Goal: Task Accomplishment & Management: Use online tool/utility

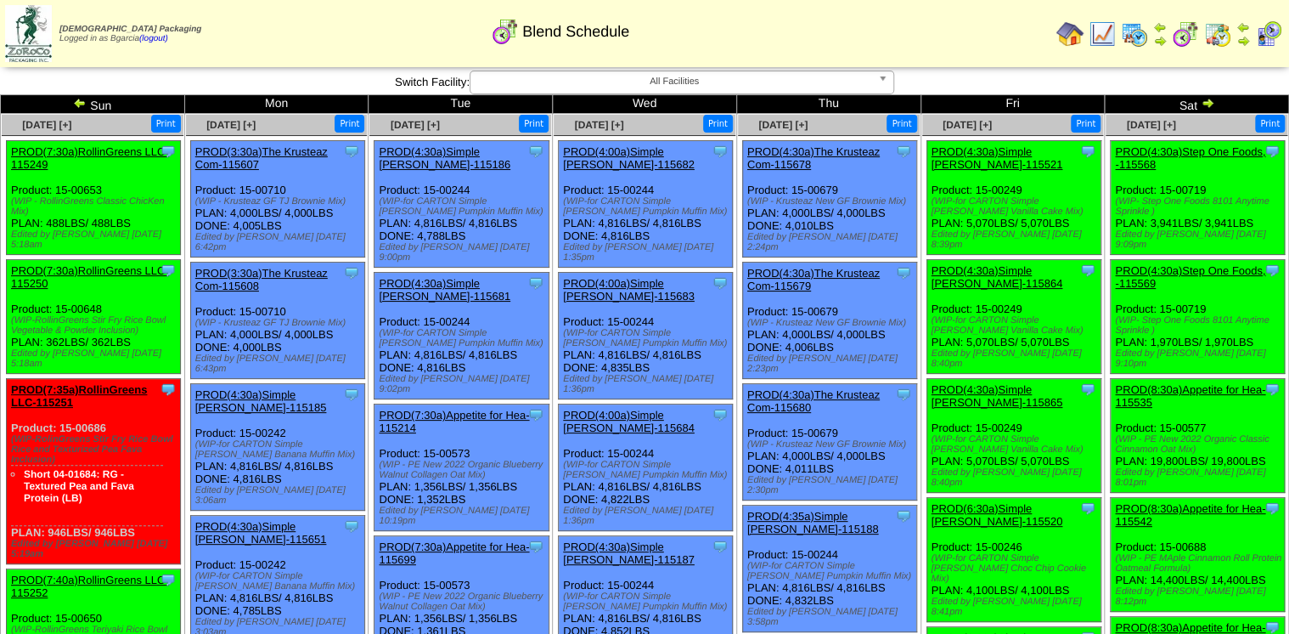
click at [1138, 31] on img at bounding box center [1134, 33] width 27 height 27
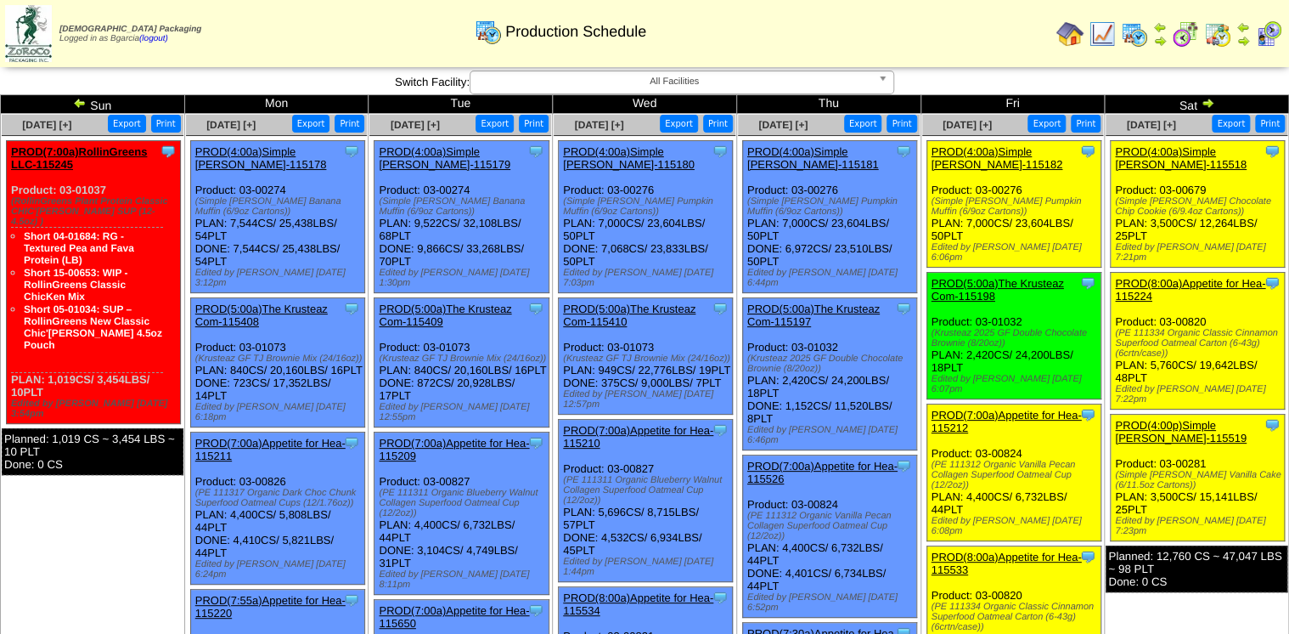
click at [1140, 155] on link "PROD(4:00a)Simple [PERSON_NAME]-115518" at bounding box center [1181, 157] width 132 height 25
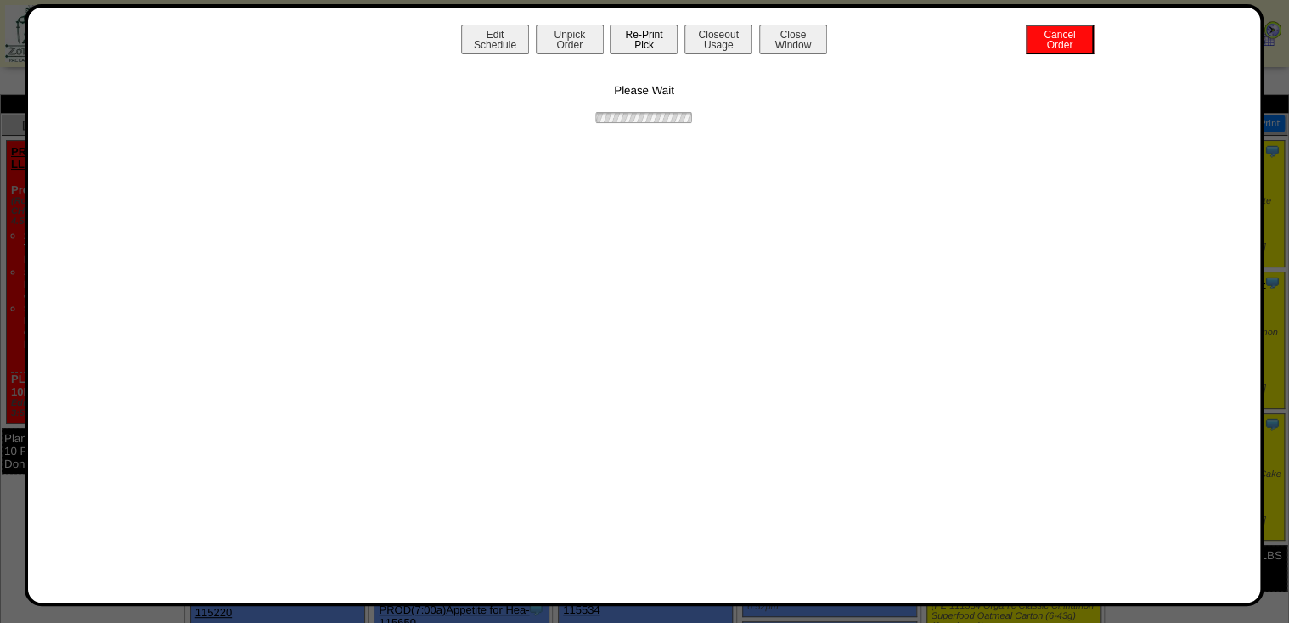
click at [652, 48] on button "Re-Print Pick" at bounding box center [644, 40] width 68 height 30
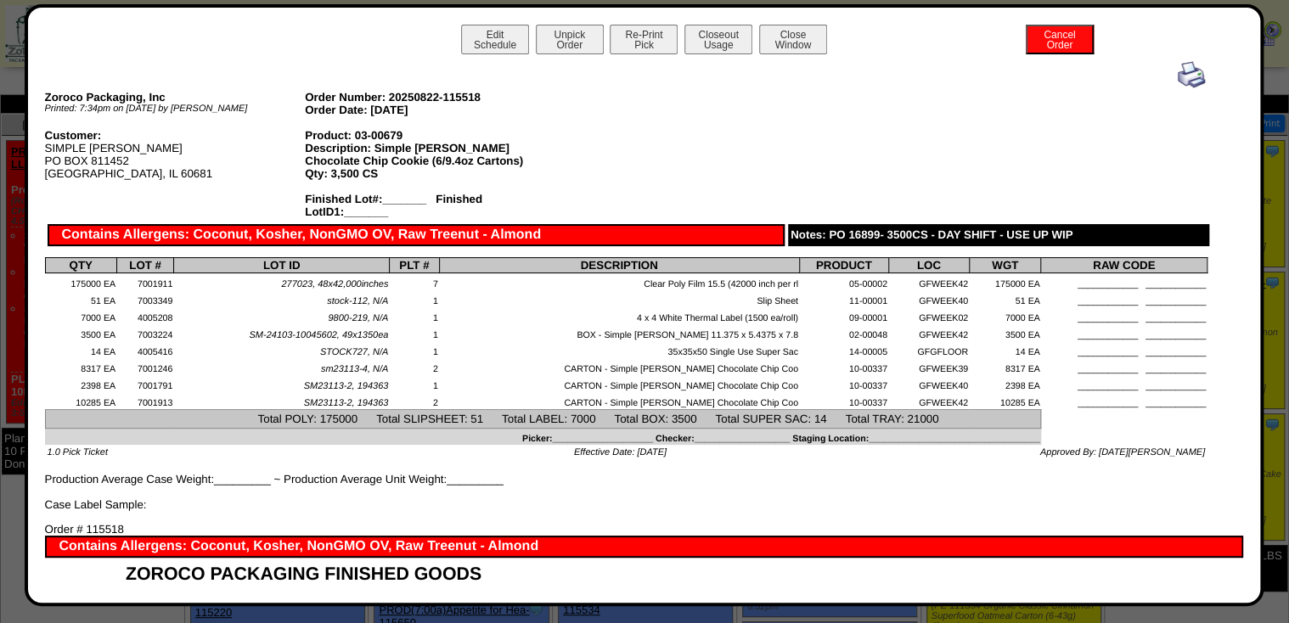
click at [1187, 71] on img at bounding box center [1191, 74] width 27 height 27
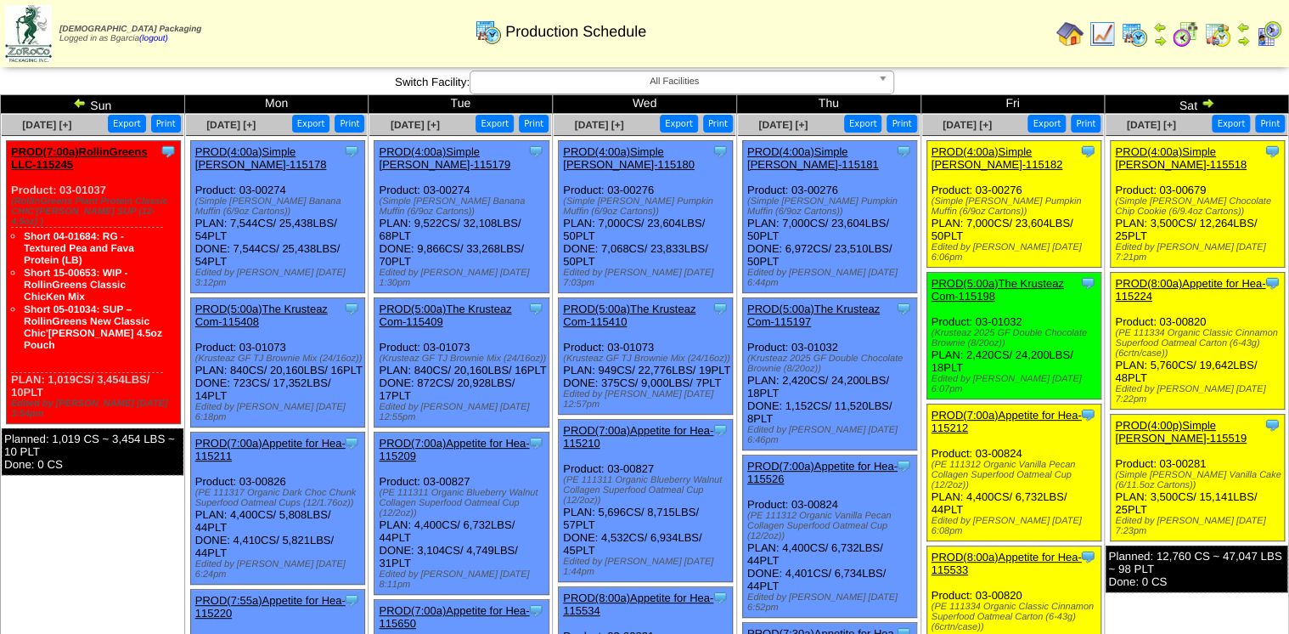
click at [1141, 284] on link "PROD(8:00a)Appetite for Hea-115224" at bounding box center [1190, 289] width 150 height 25
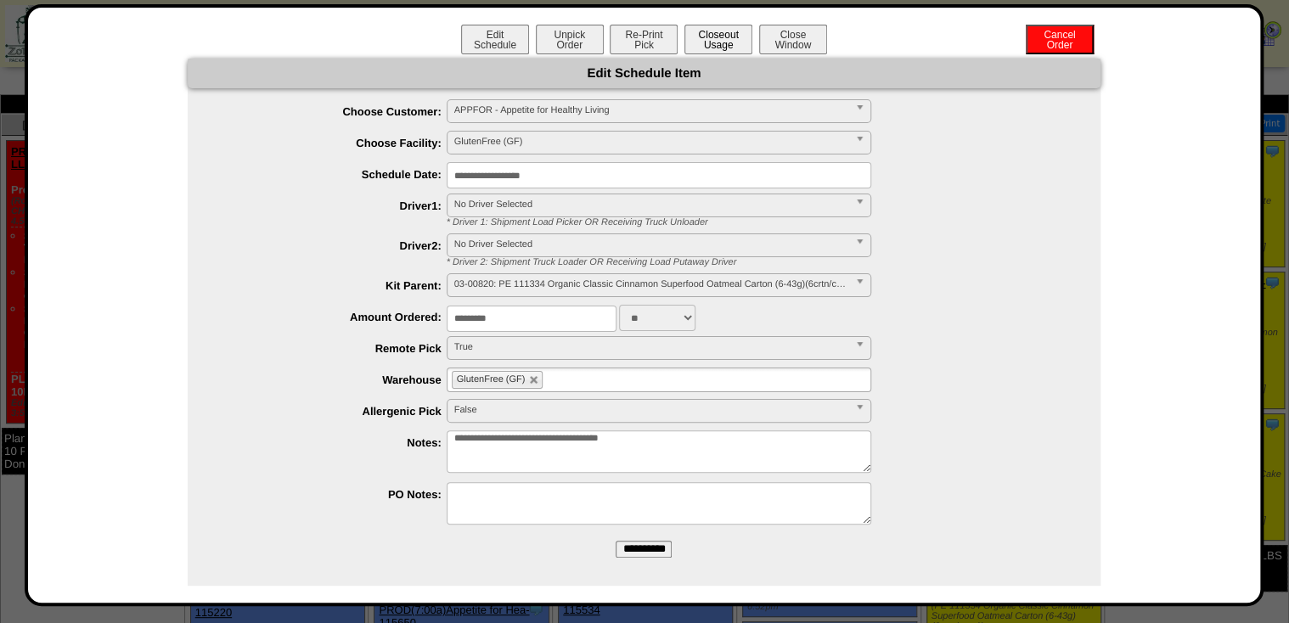
click at [732, 46] on button "Closeout Usage" at bounding box center [718, 40] width 68 height 30
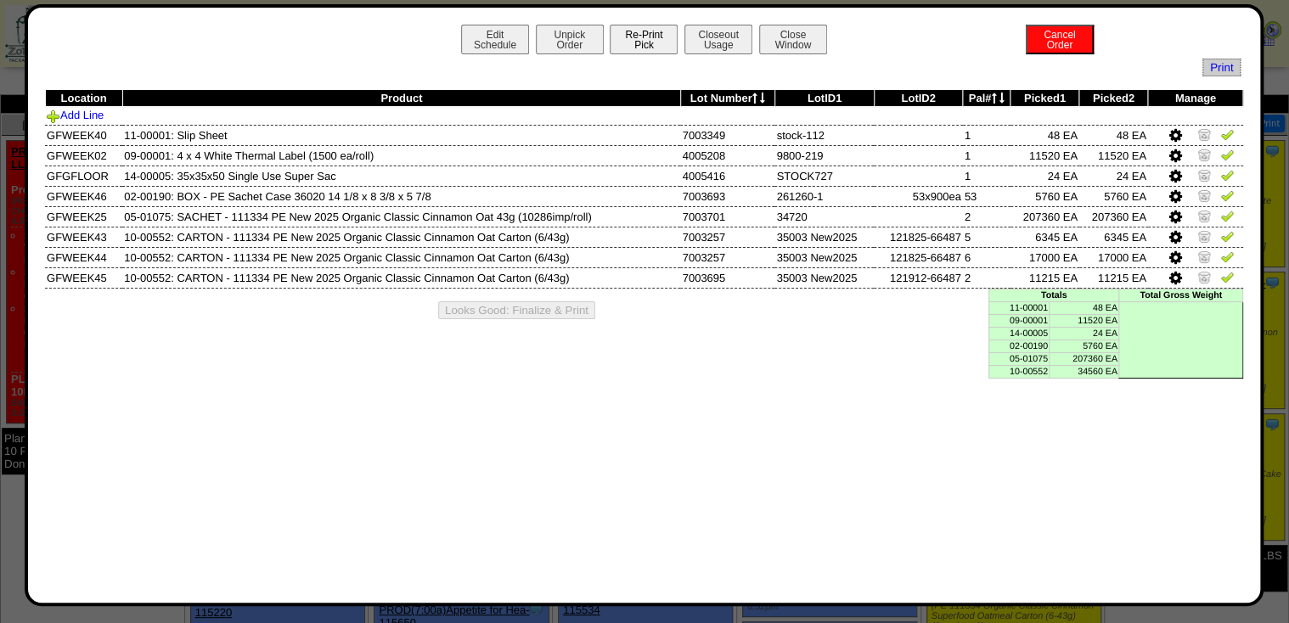
click at [630, 28] on button "Re-Print Pick" at bounding box center [644, 40] width 68 height 30
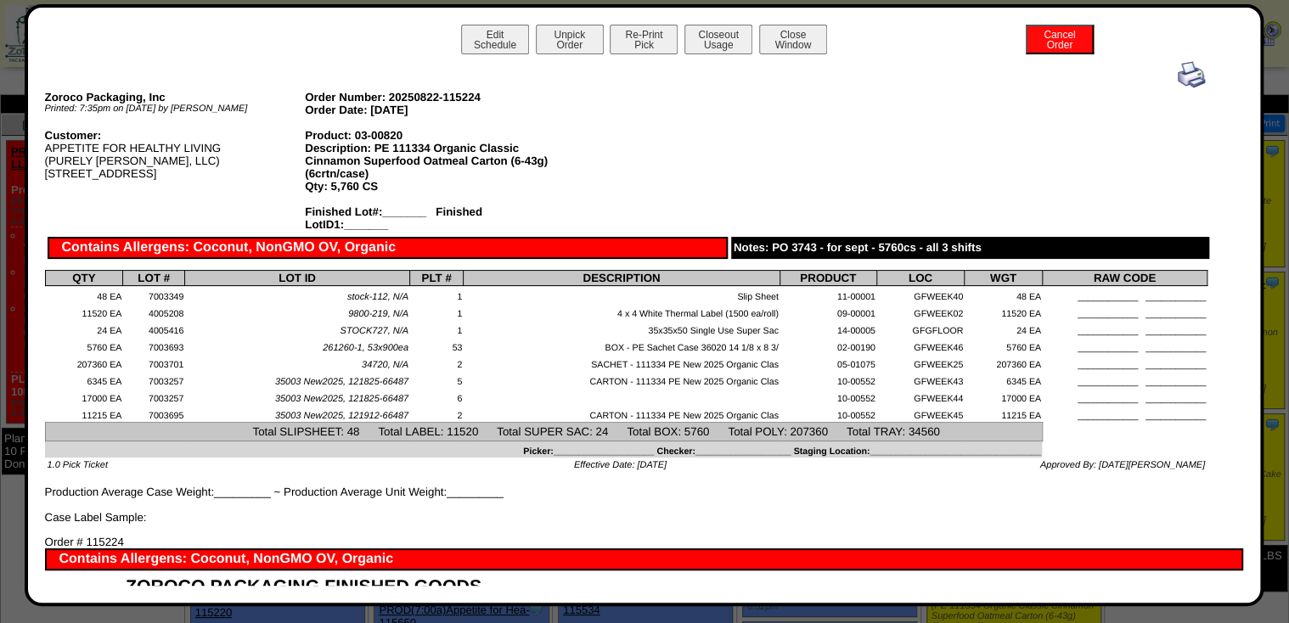
click at [1196, 82] on div "Zoroco Packaging, Inc Printed: 7:35pm on 8/22/25 by Bgarcia Order Number: 20250…" at bounding box center [626, 292] width 1163 height 463
click at [1186, 78] on img at bounding box center [1191, 74] width 27 height 27
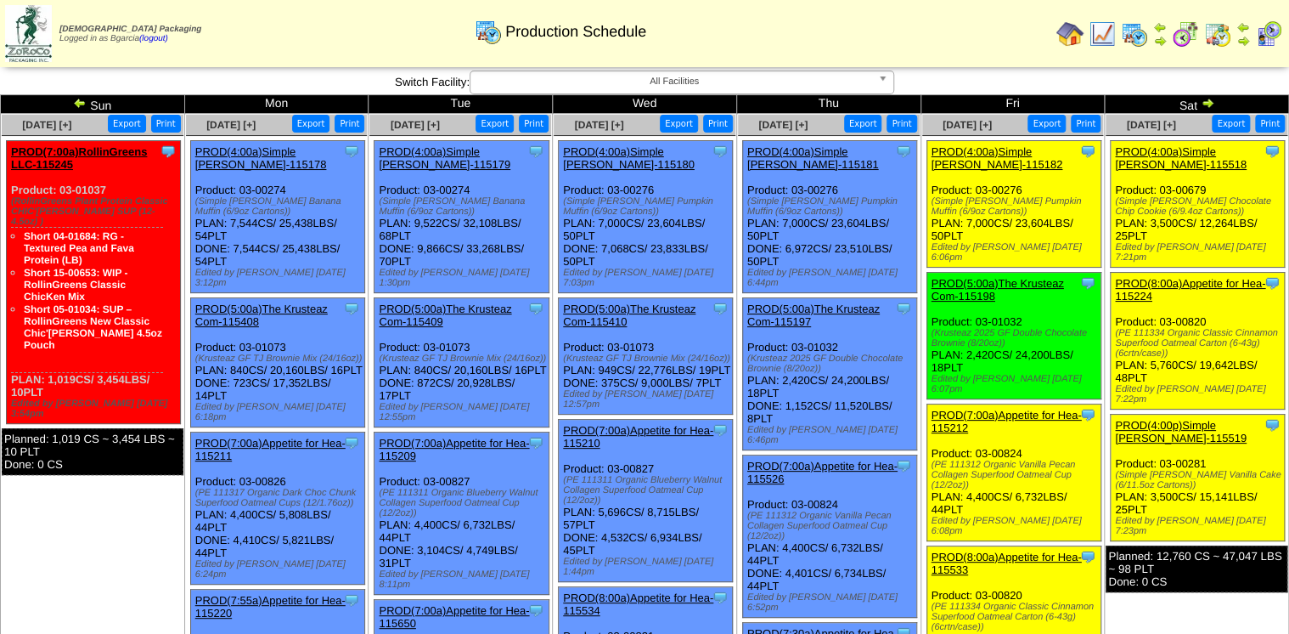
click at [1137, 419] on link "PROD(4:00p)Simple Mills-115519" at bounding box center [1181, 431] width 132 height 25
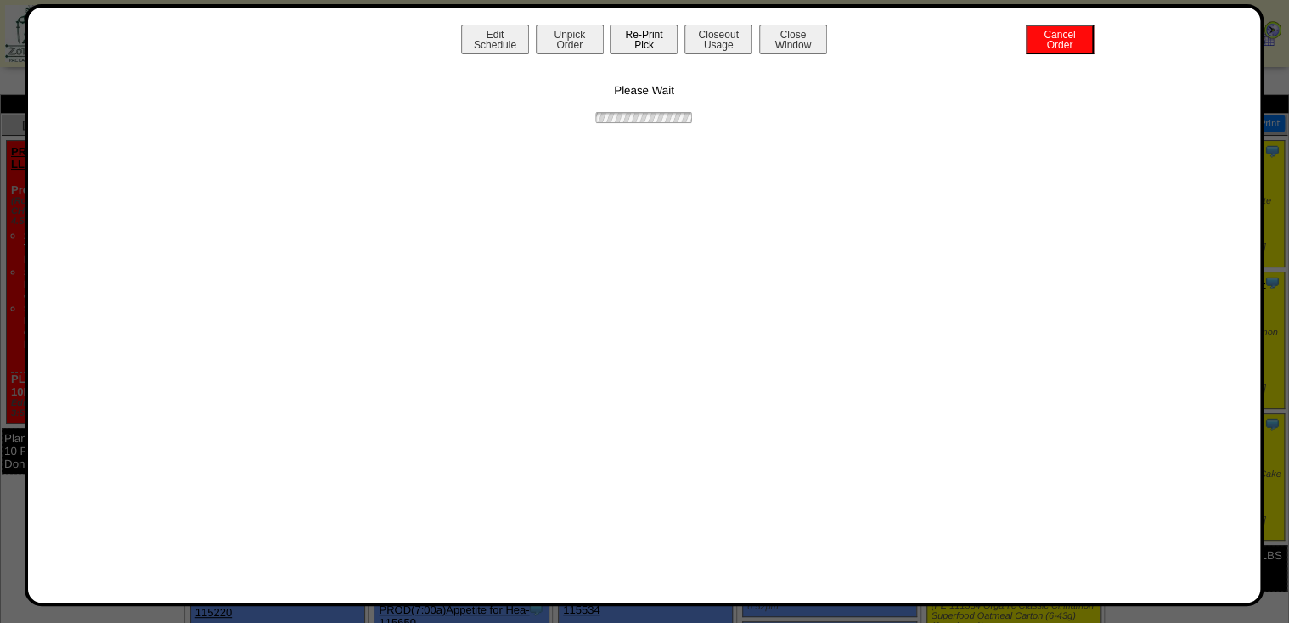
click at [649, 34] on button "Re-Print Pick" at bounding box center [644, 40] width 68 height 30
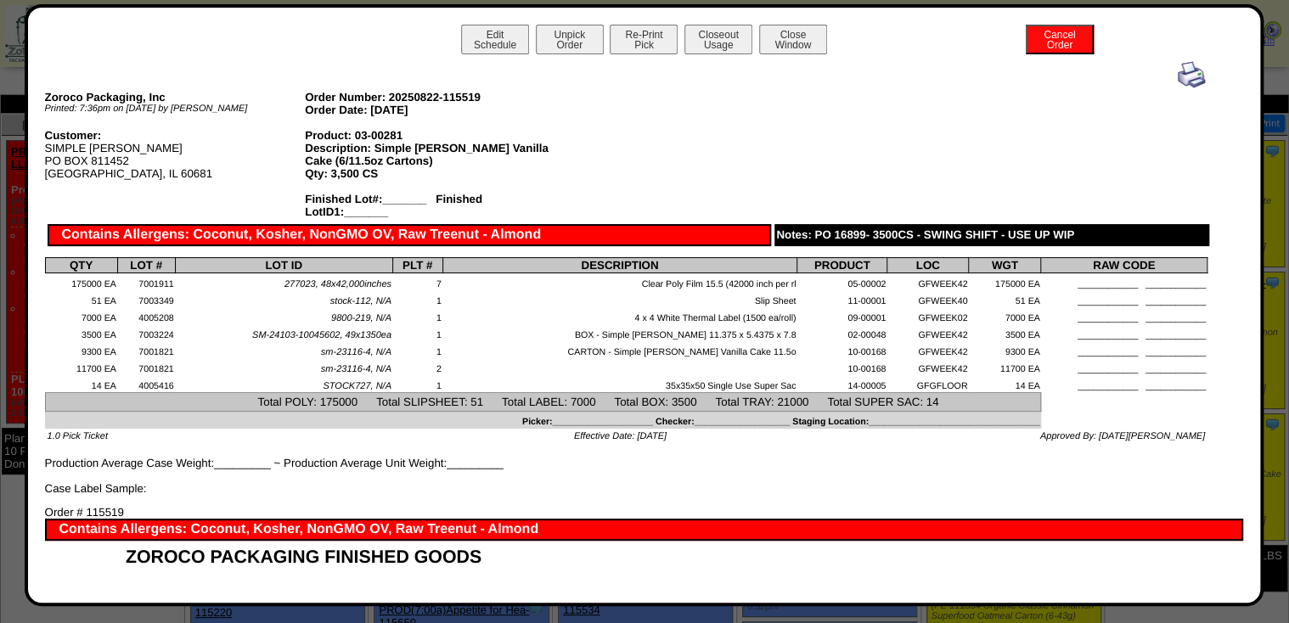
click at [1178, 78] on img at bounding box center [1191, 74] width 27 height 27
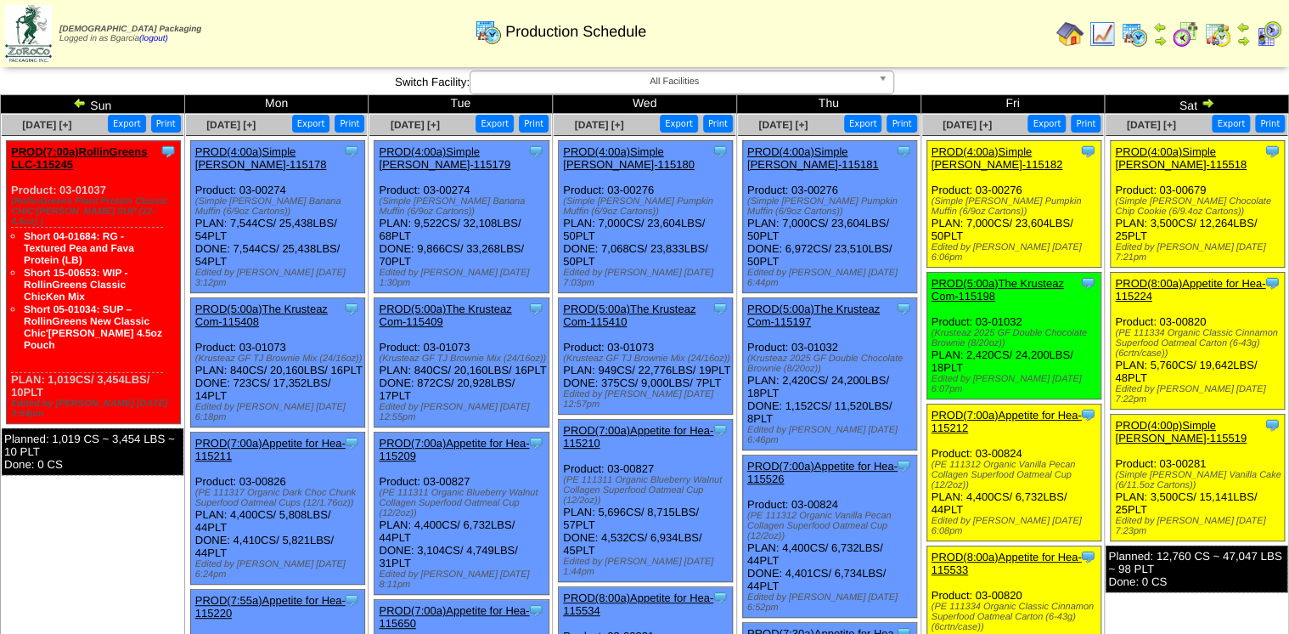
click at [1206, 101] on img at bounding box center [1208, 103] width 14 height 14
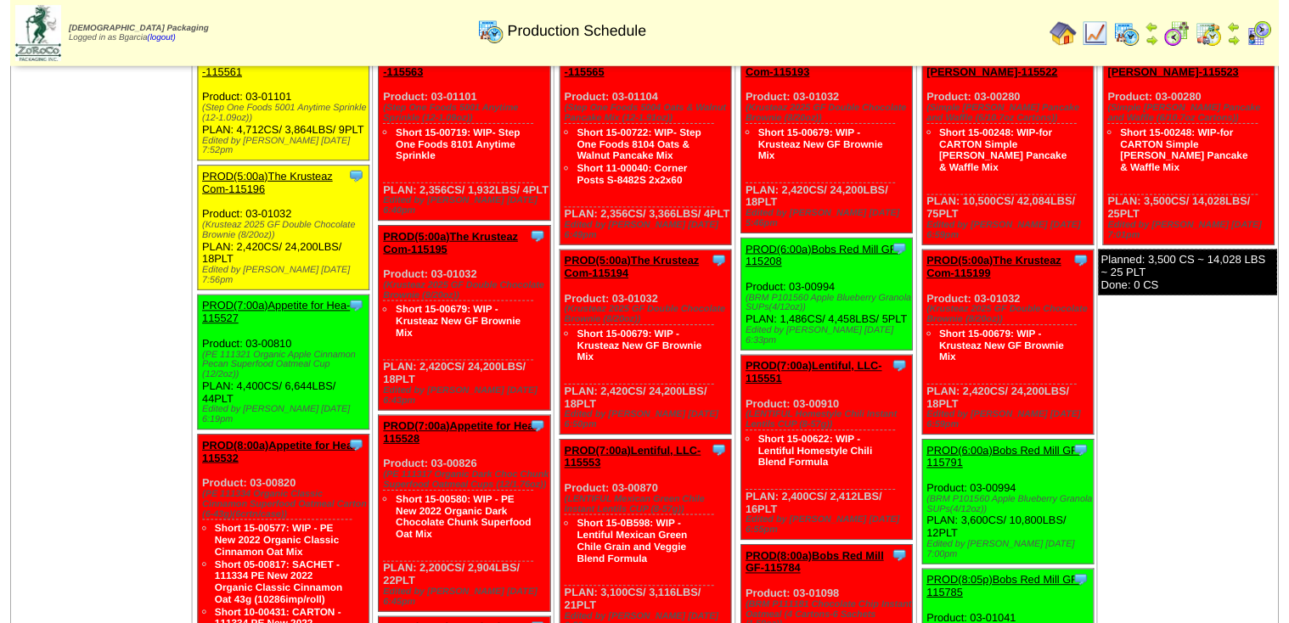
scroll to position [68, 0]
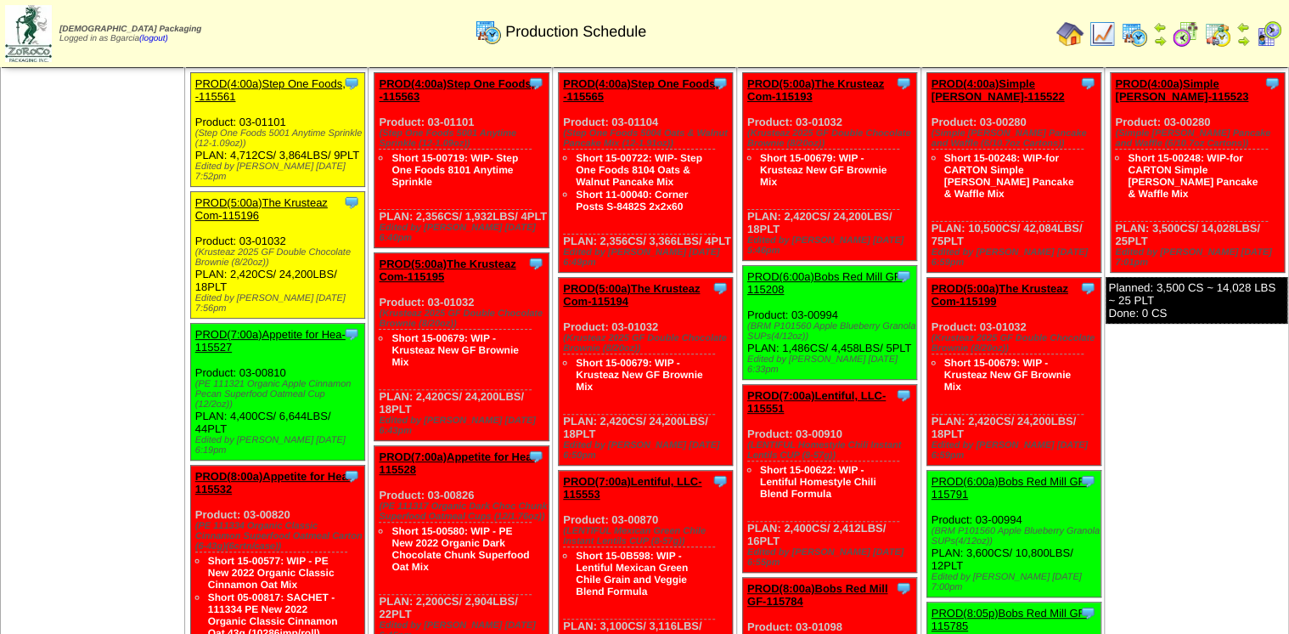
click at [222, 95] on link "PROD(4:00a)Step One Foods, -115561" at bounding box center [270, 89] width 150 height 25
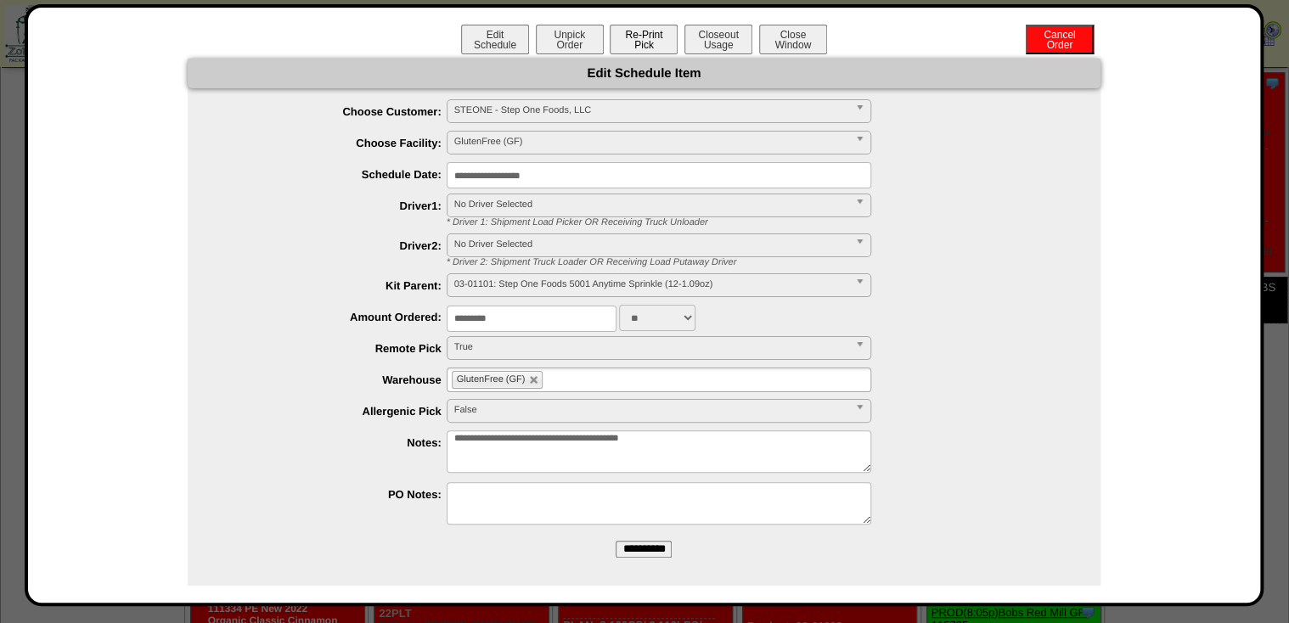
click at [625, 44] on button "Re-Print Pick" at bounding box center [644, 40] width 68 height 30
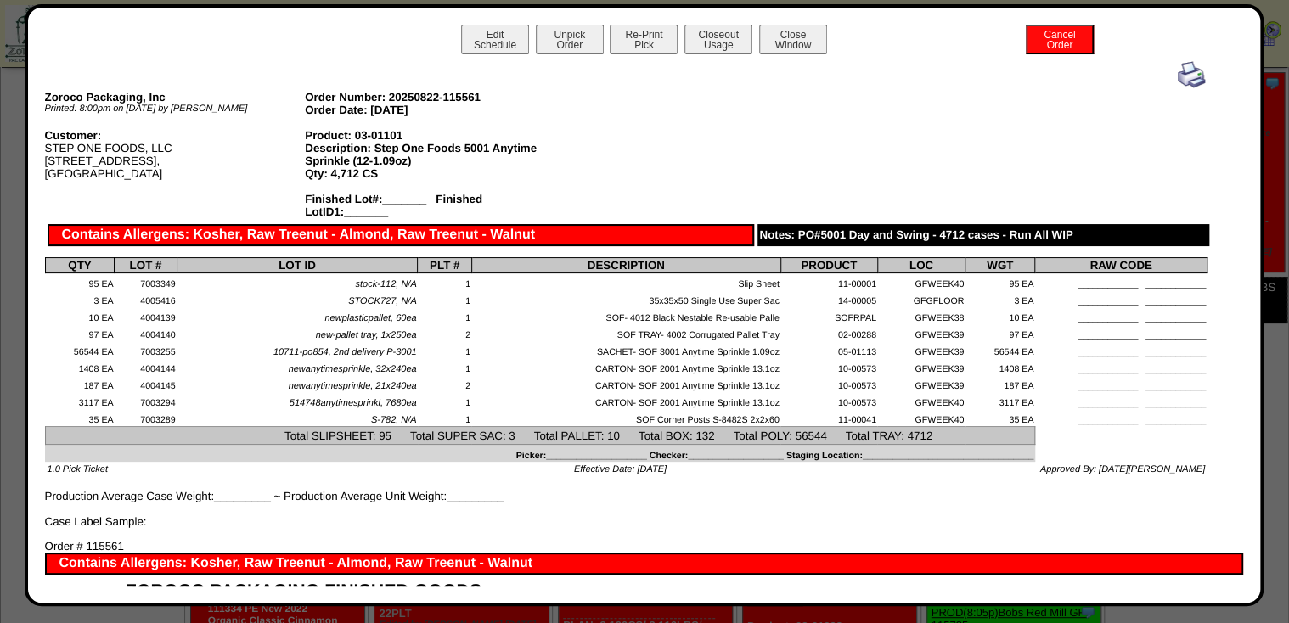
click at [1183, 73] on img at bounding box center [1191, 74] width 27 height 27
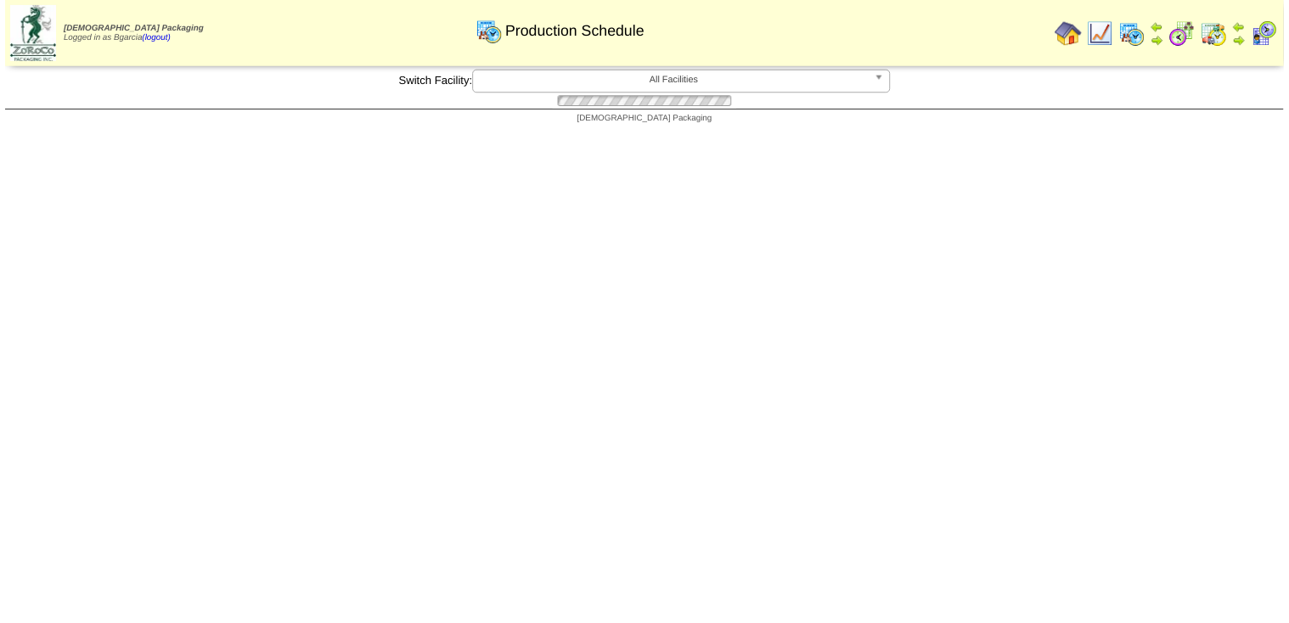
scroll to position [68, 0]
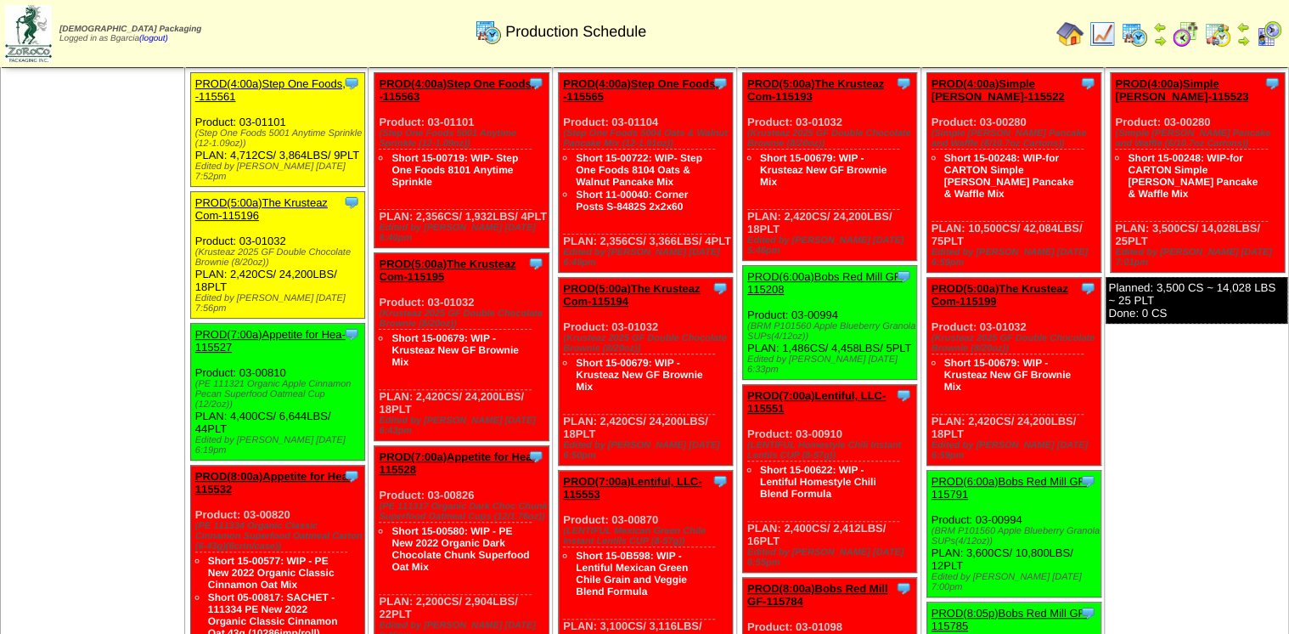
click at [237, 209] on link "PROD(5:00a)The Krusteaz Com-115196" at bounding box center [261, 208] width 132 height 25
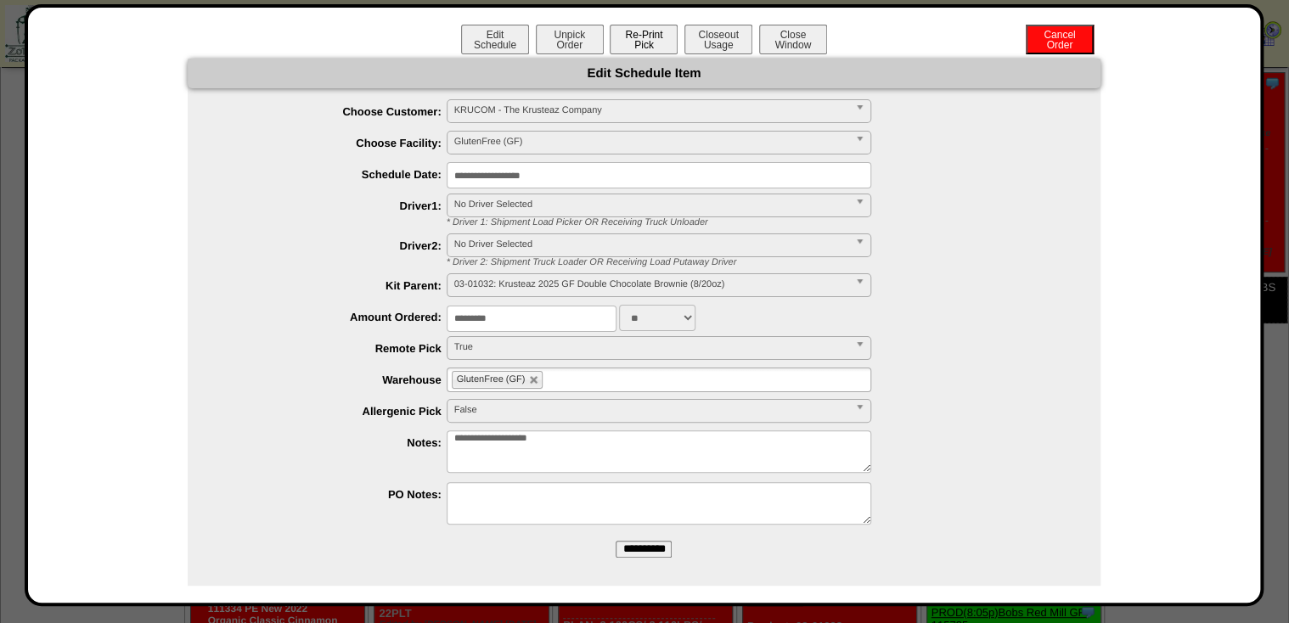
click at [652, 44] on button "Re-Print Pick" at bounding box center [644, 40] width 68 height 30
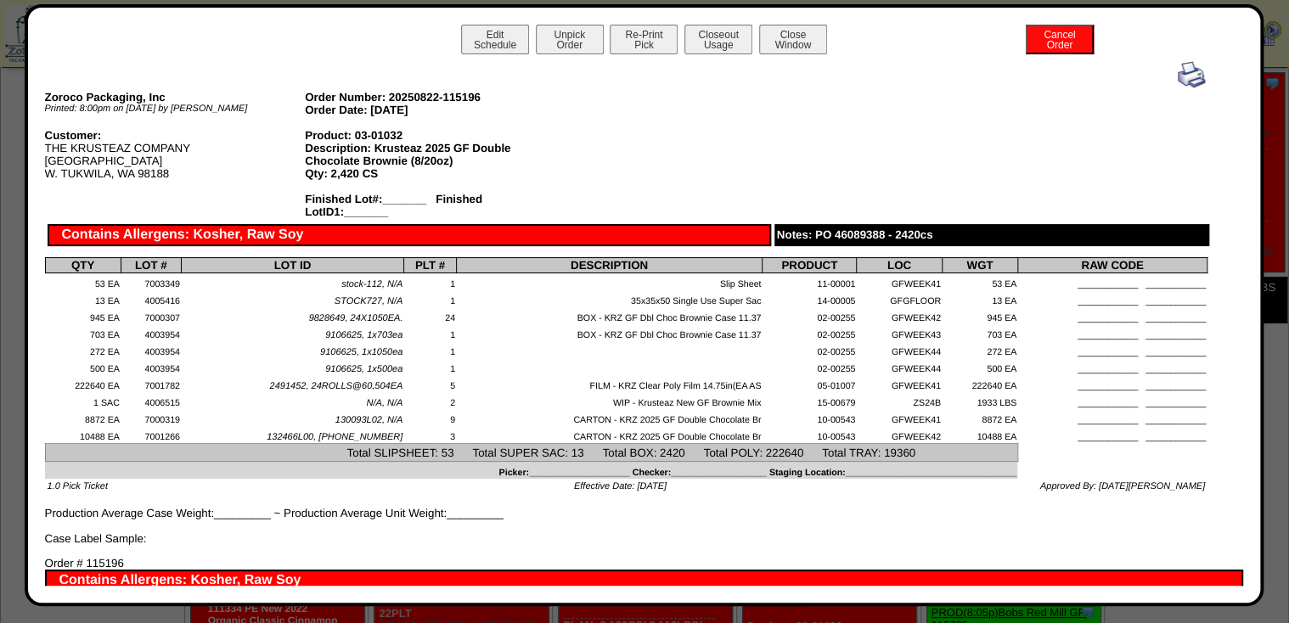
click at [1179, 73] on img at bounding box center [1191, 74] width 27 height 27
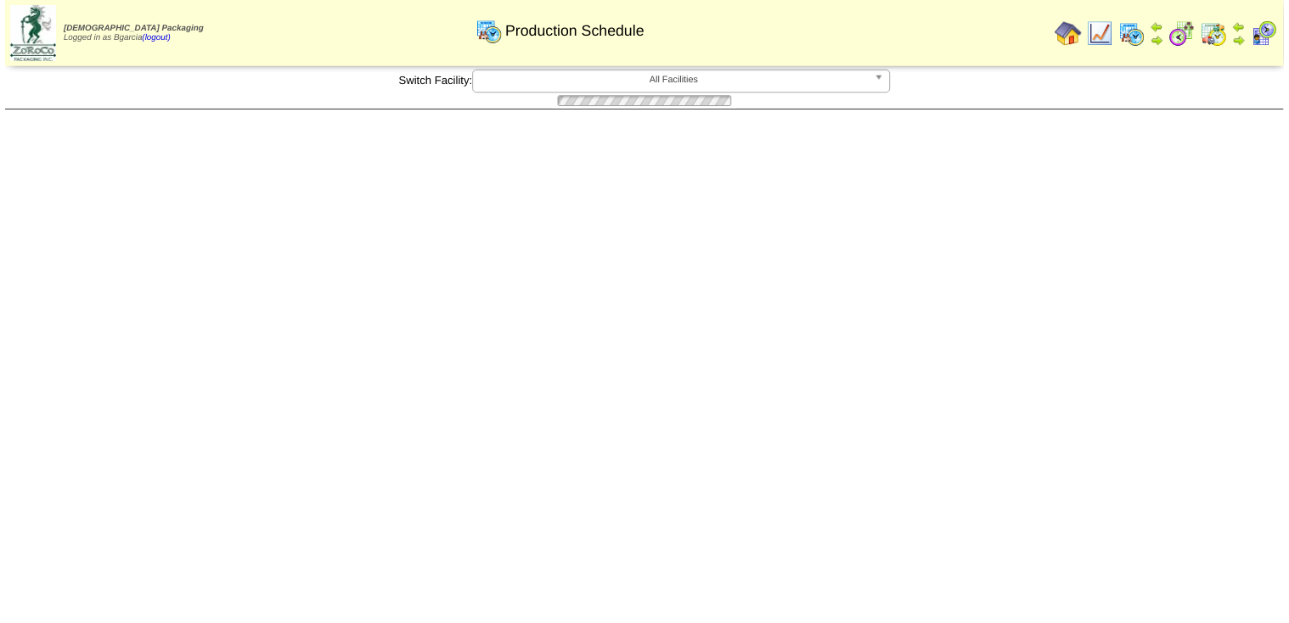
scroll to position [68, 0]
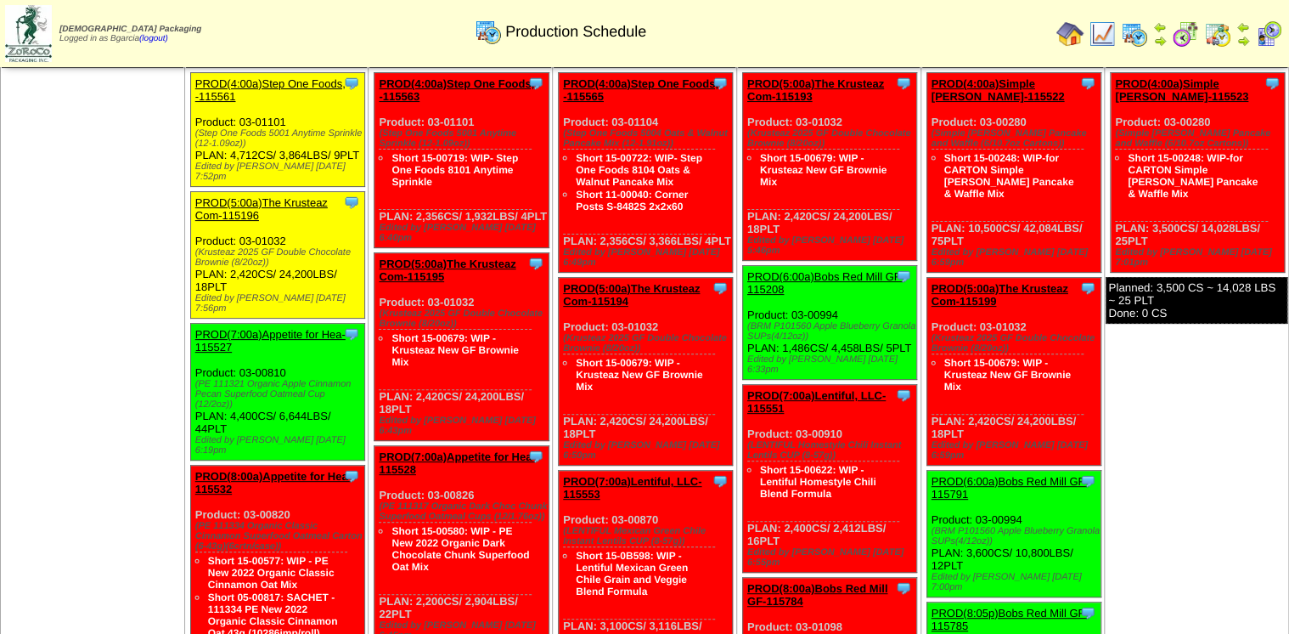
click at [210, 333] on link "PROD(7:00a)Appetite for Hea-115527" at bounding box center [270, 340] width 150 height 25
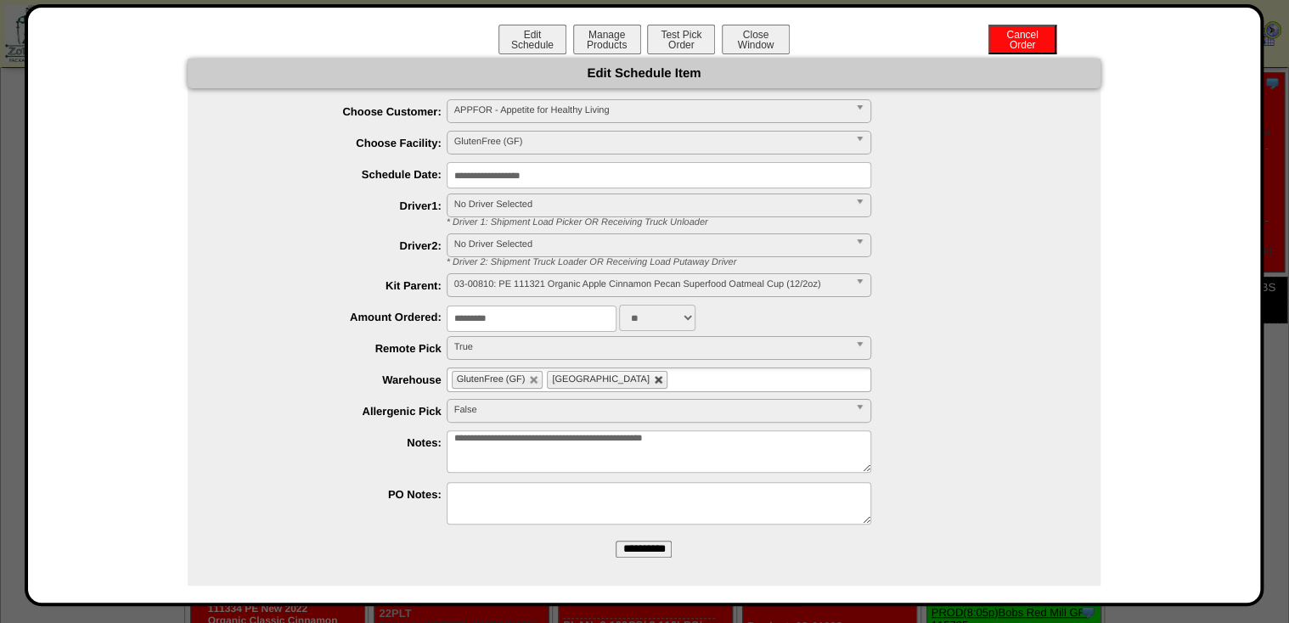
click at [654, 381] on link at bounding box center [659, 380] width 10 height 10
click at [639, 547] on input "**********" at bounding box center [644, 549] width 56 height 17
click at [618, 43] on button "Manage Products" at bounding box center [607, 40] width 68 height 30
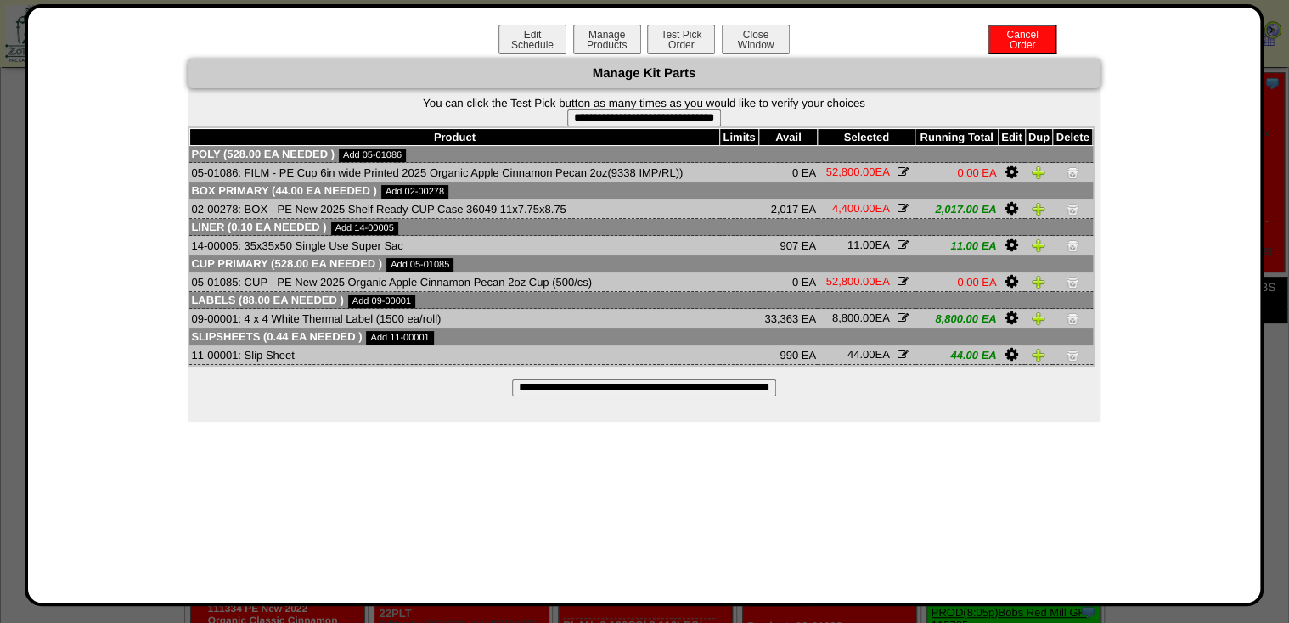
click at [629, 390] on input "**********" at bounding box center [644, 388] width 264 height 17
click at [720, 40] on link "Close Window" at bounding box center [755, 44] width 71 height 13
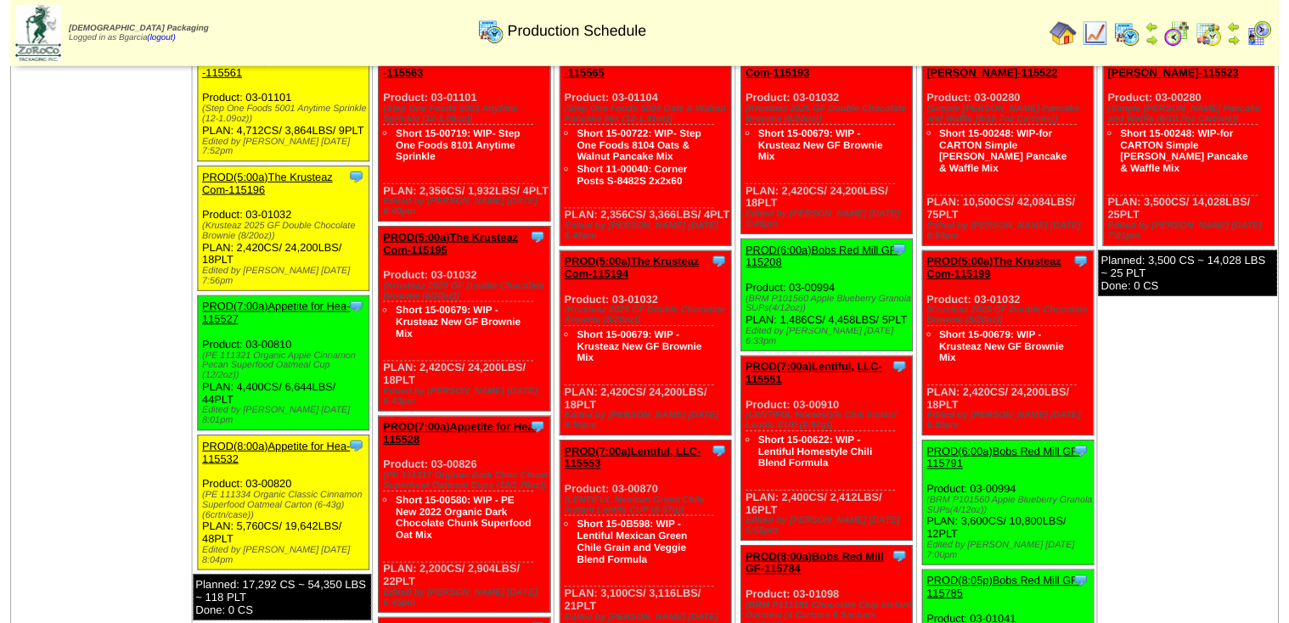
scroll to position [204, 0]
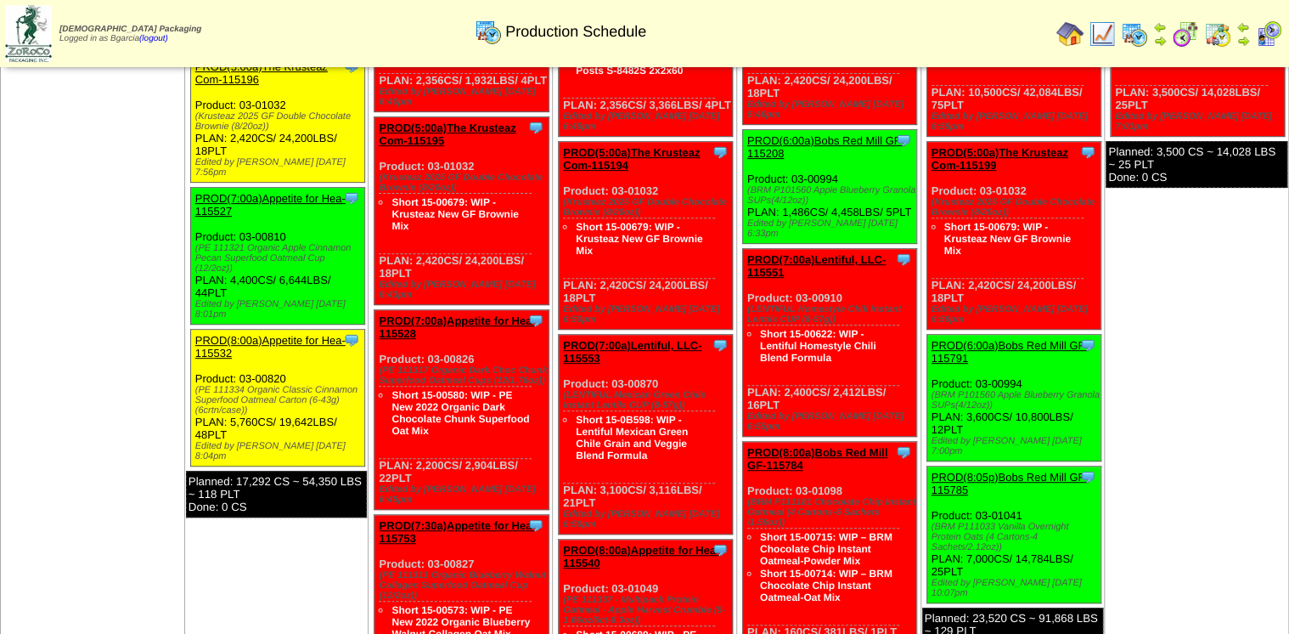
click at [268, 334] on link "PROD(8:00a)Appetite for Hea-115532" at bounding box center [270, 346] width 150 height 25
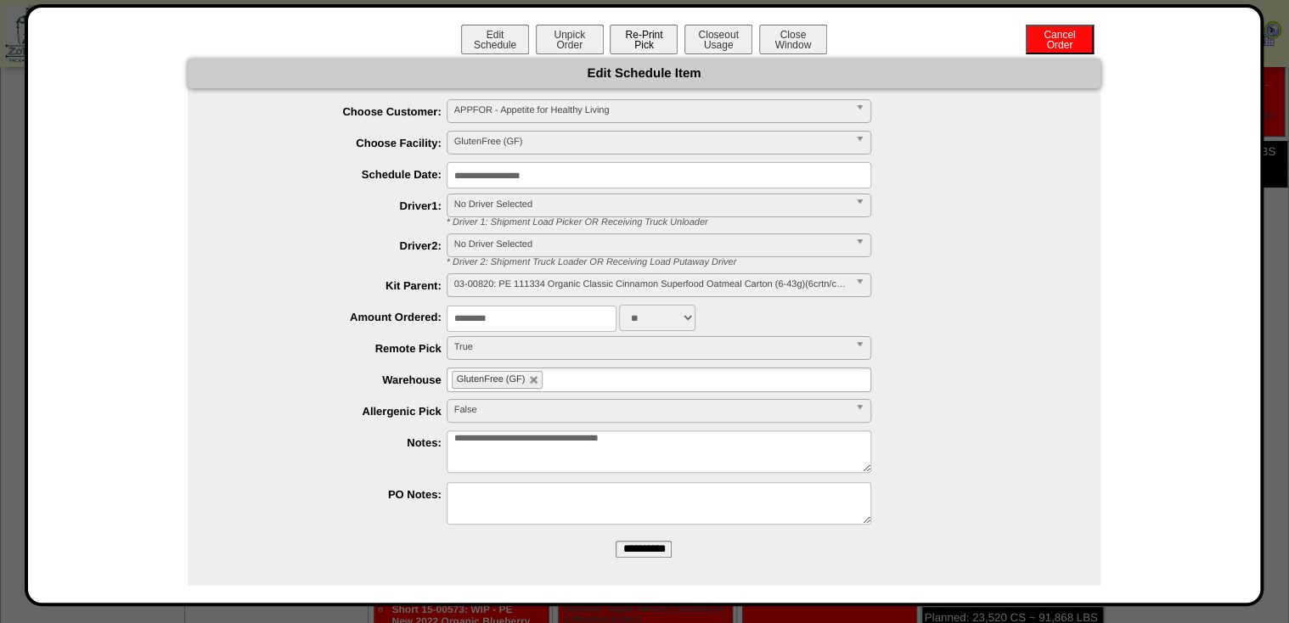
click at [647, 37] on button "Re-Print Pick" at bounding box center [644, 40] width 68 height 30
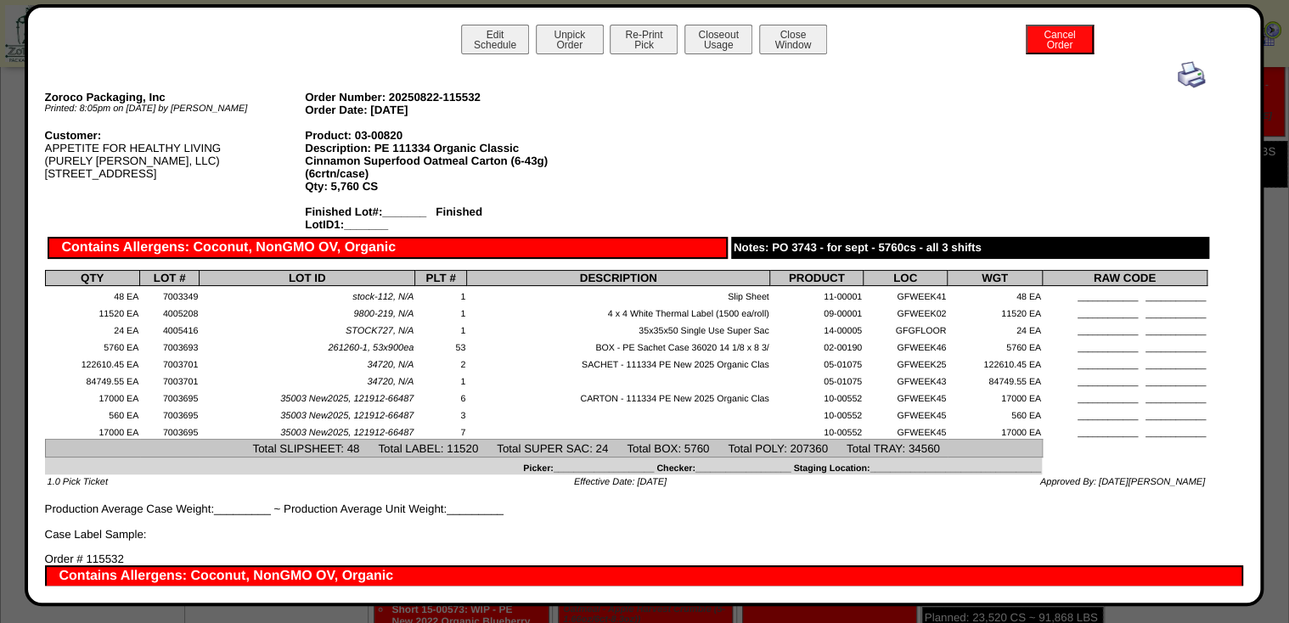
click at [1186, 82] on img at bounding box center [1191, 74] width 27 height 27
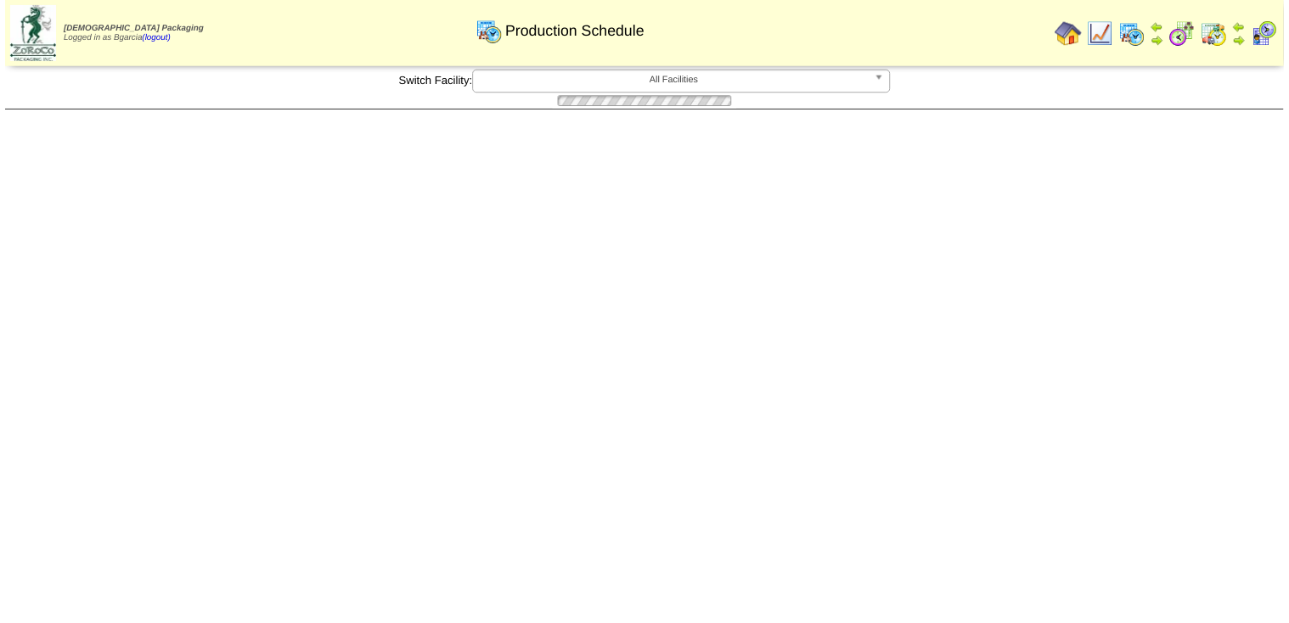
scroll to position [204, 0]
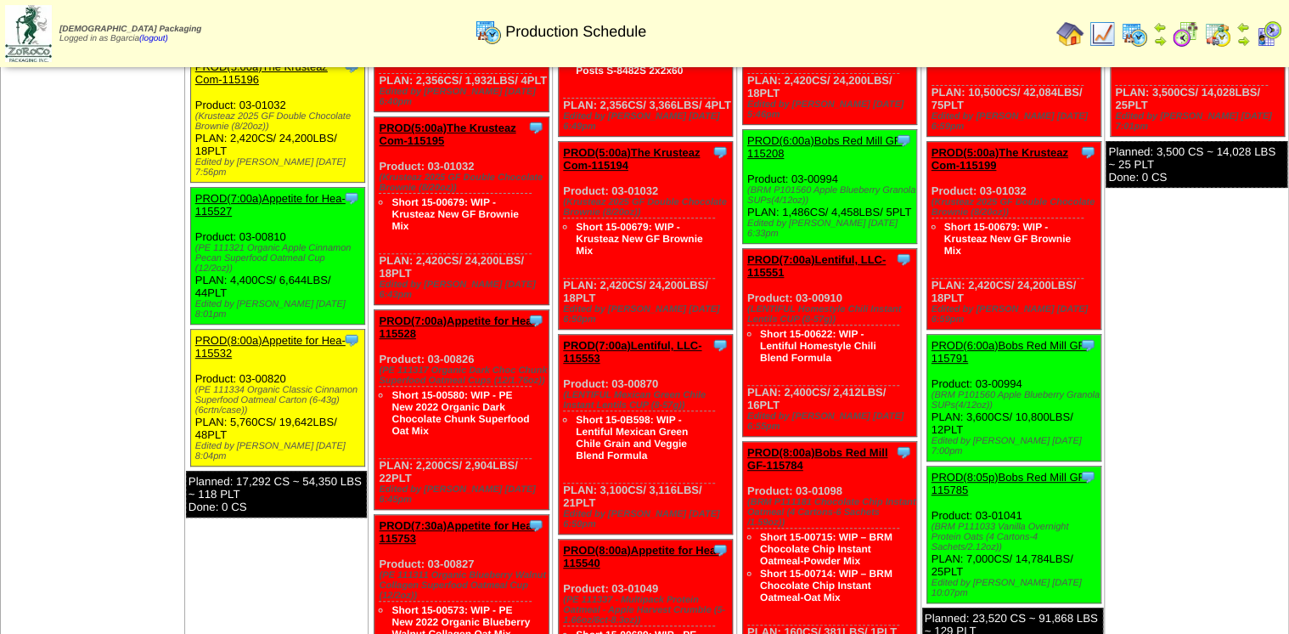
click at [209, 194] on link "PROD(7:00a)Appetite for Hea-115527" at bounding box center [270, 204] width 150 height 25
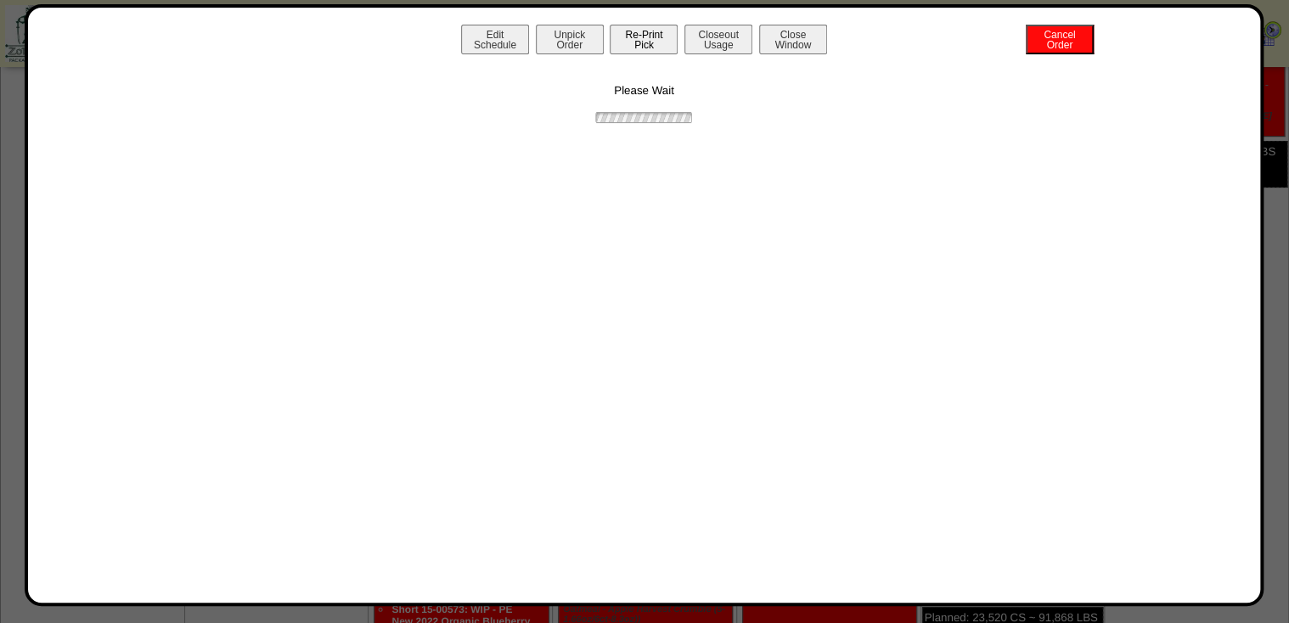
click at [650, 48] on button "Re-Print Pick" at bounding box center [644, 40] width 68 height 30
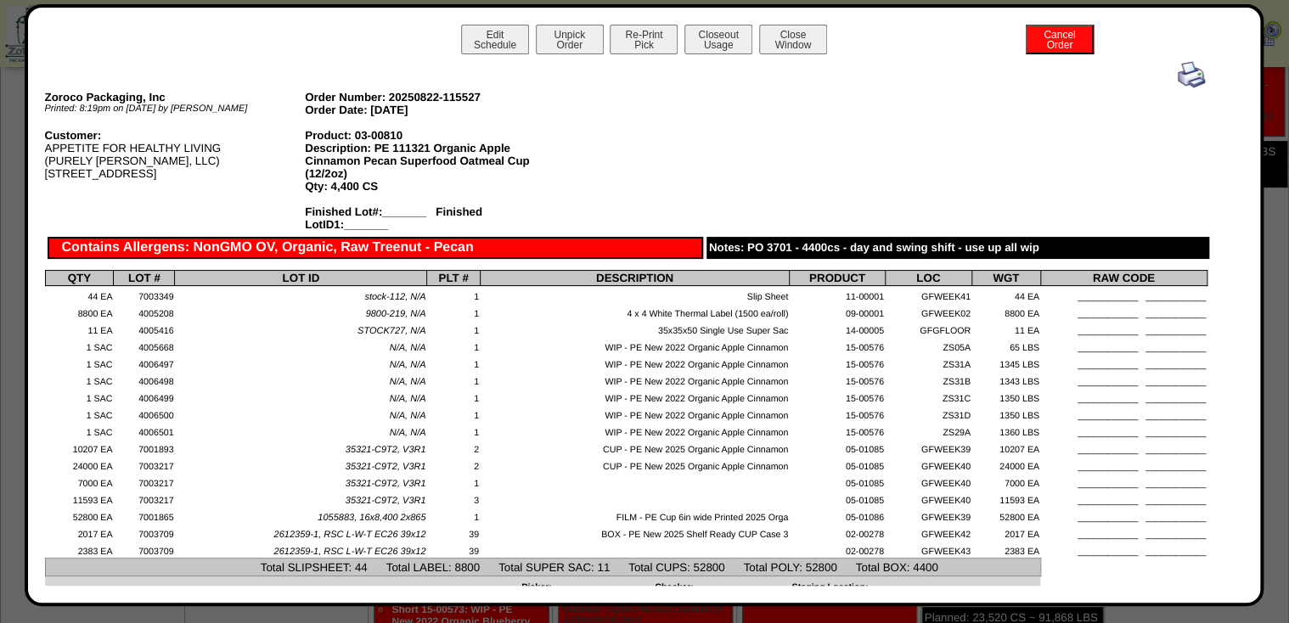
click at [1185, 75] on img at bounding box center [1191, 74] width 27 height 27
